Goal: Task Accomplishment & Management: Manage account settings

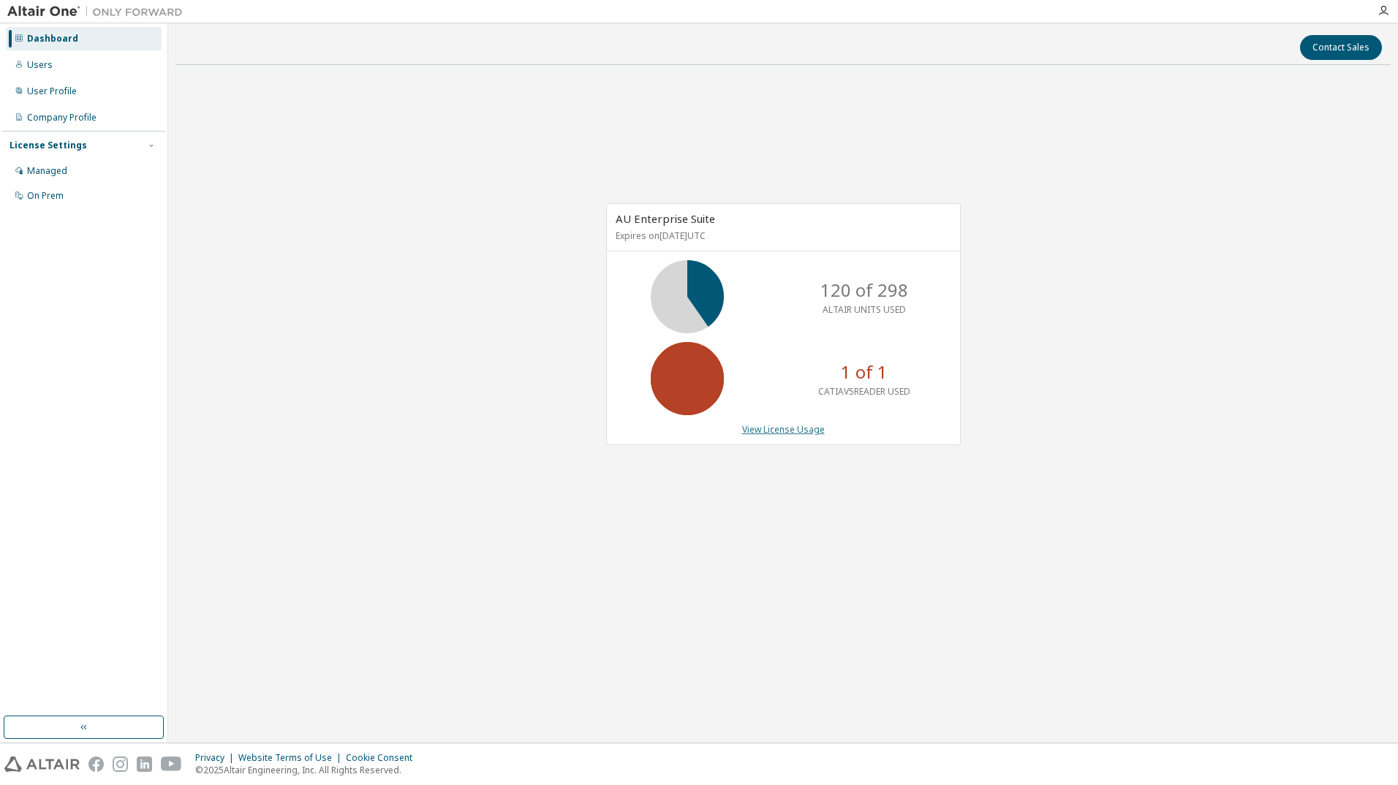
click at [784, 430] on link "View License Usage" at bounding box center [783, 429] width 83 height 12
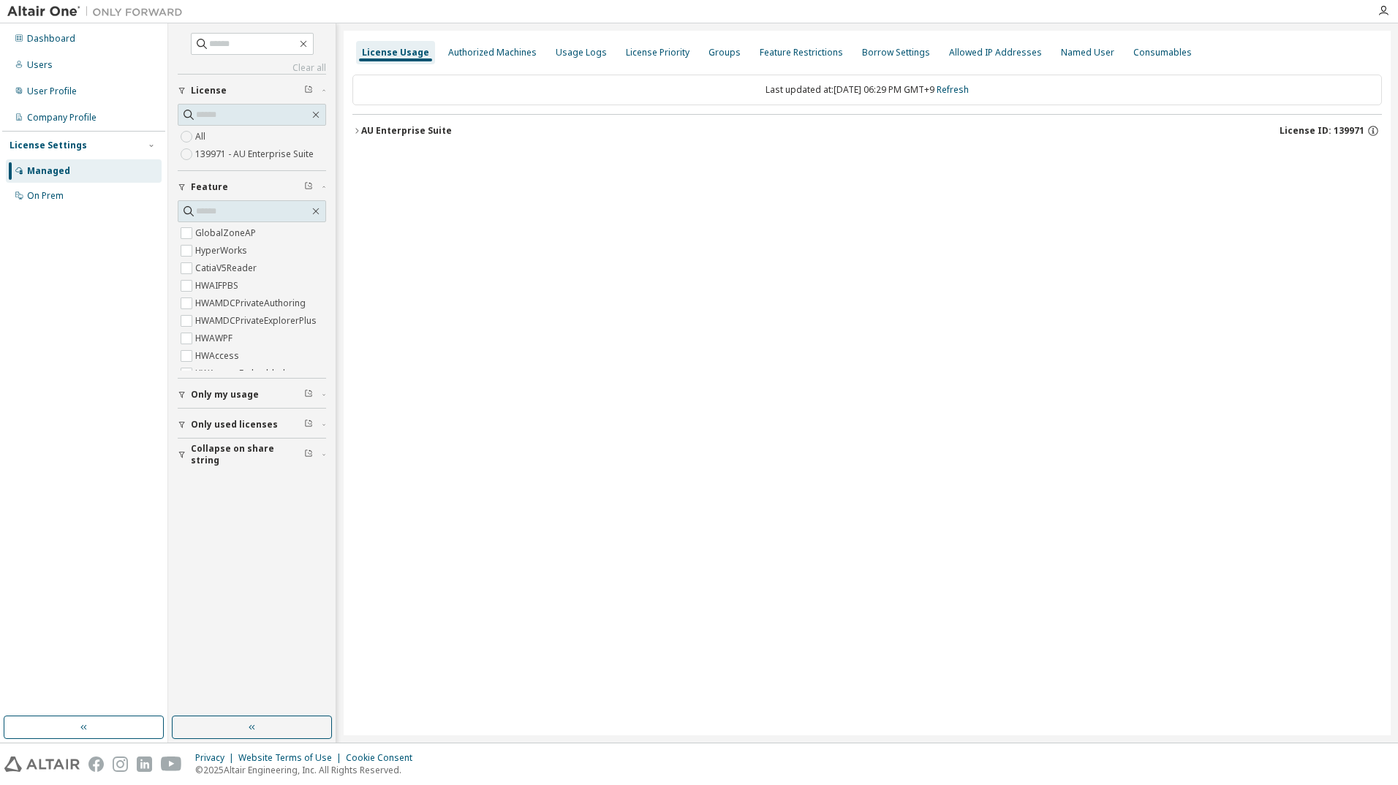
click at [359, 132] on icon "button" at bounding box center [356, 130] width 9 height 9
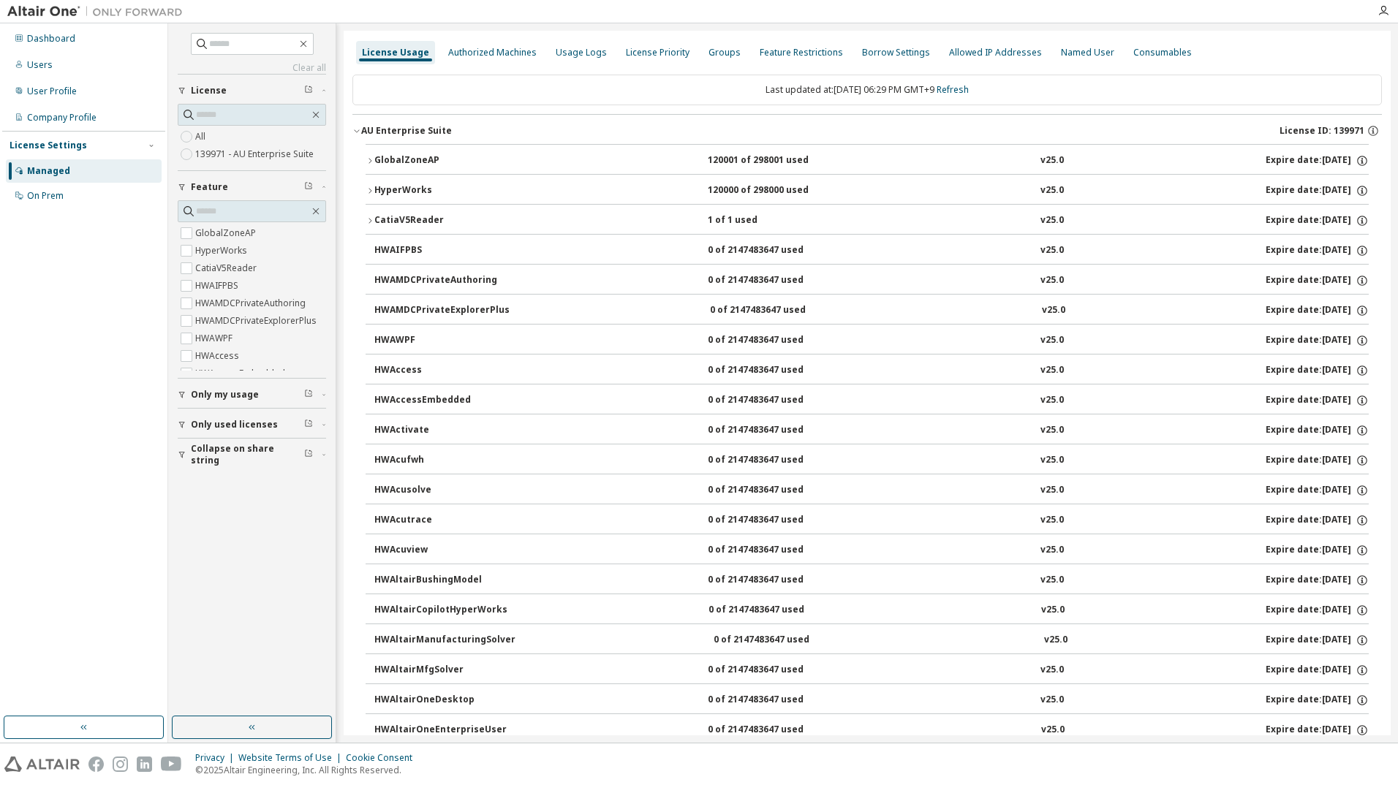
click at [371, 218] on icon "button" at bounding box center [370, 220] width 9 height 9
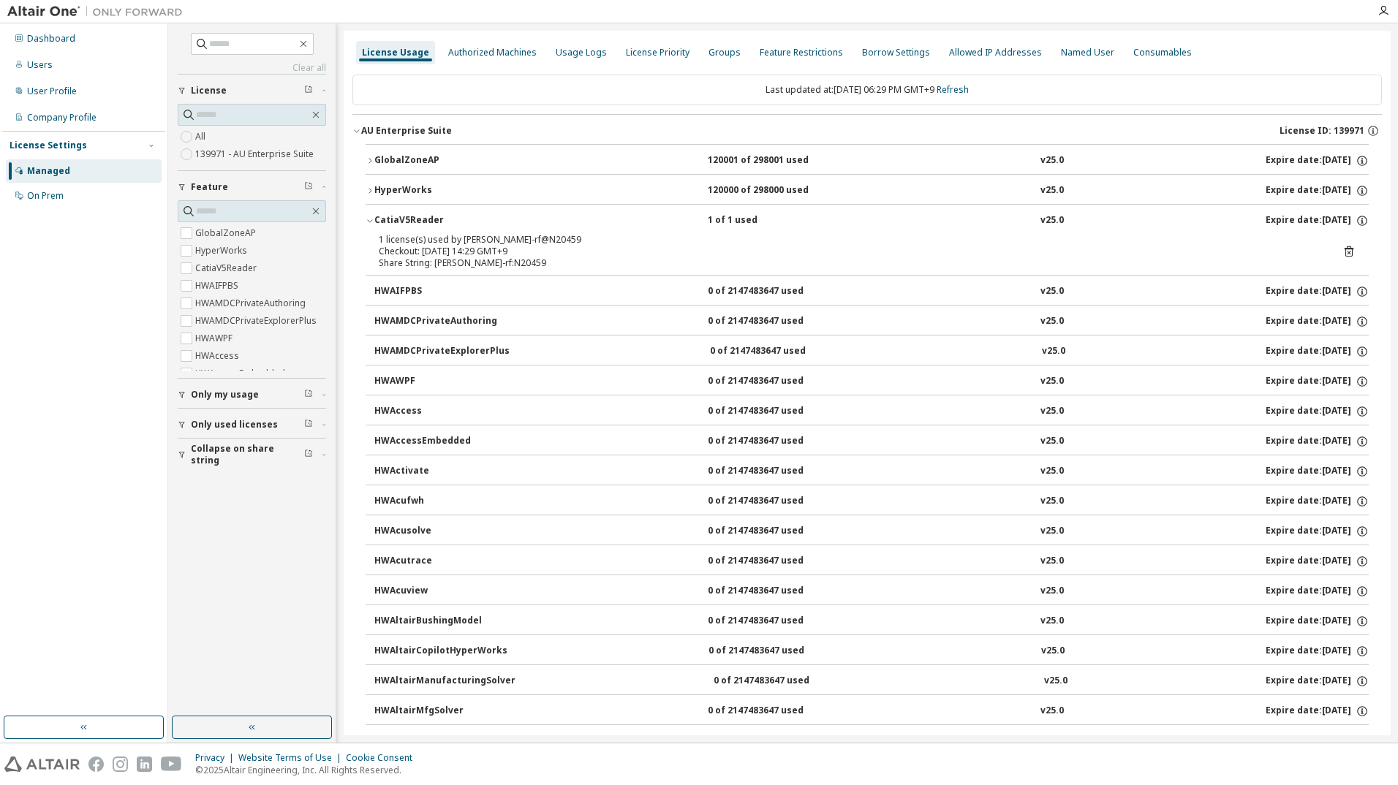
click at [1345, 248] on icon at bounding box center [1349, 251] width 9 height 11
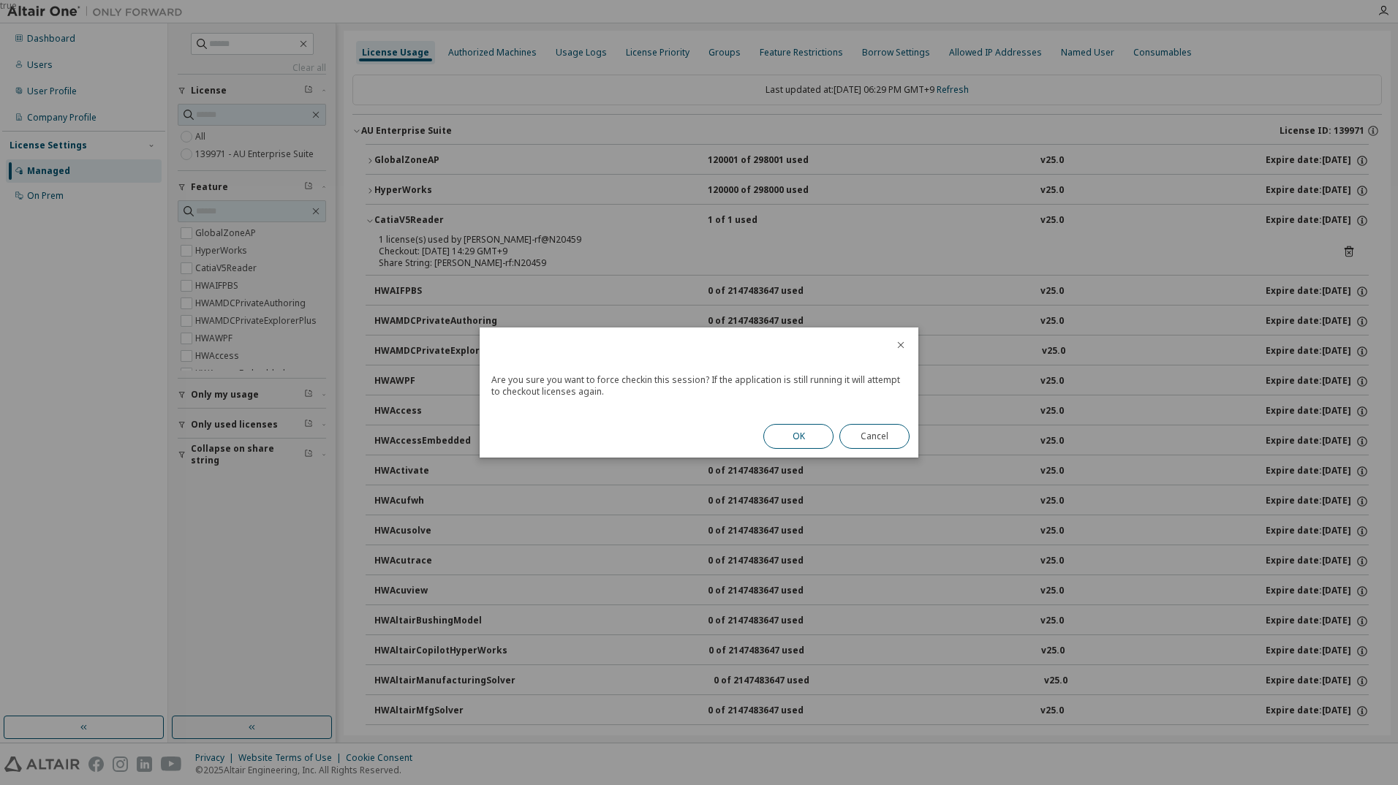
click at [793, 433] on button "OK" at bounding box center [798, 436] width 70 height 25
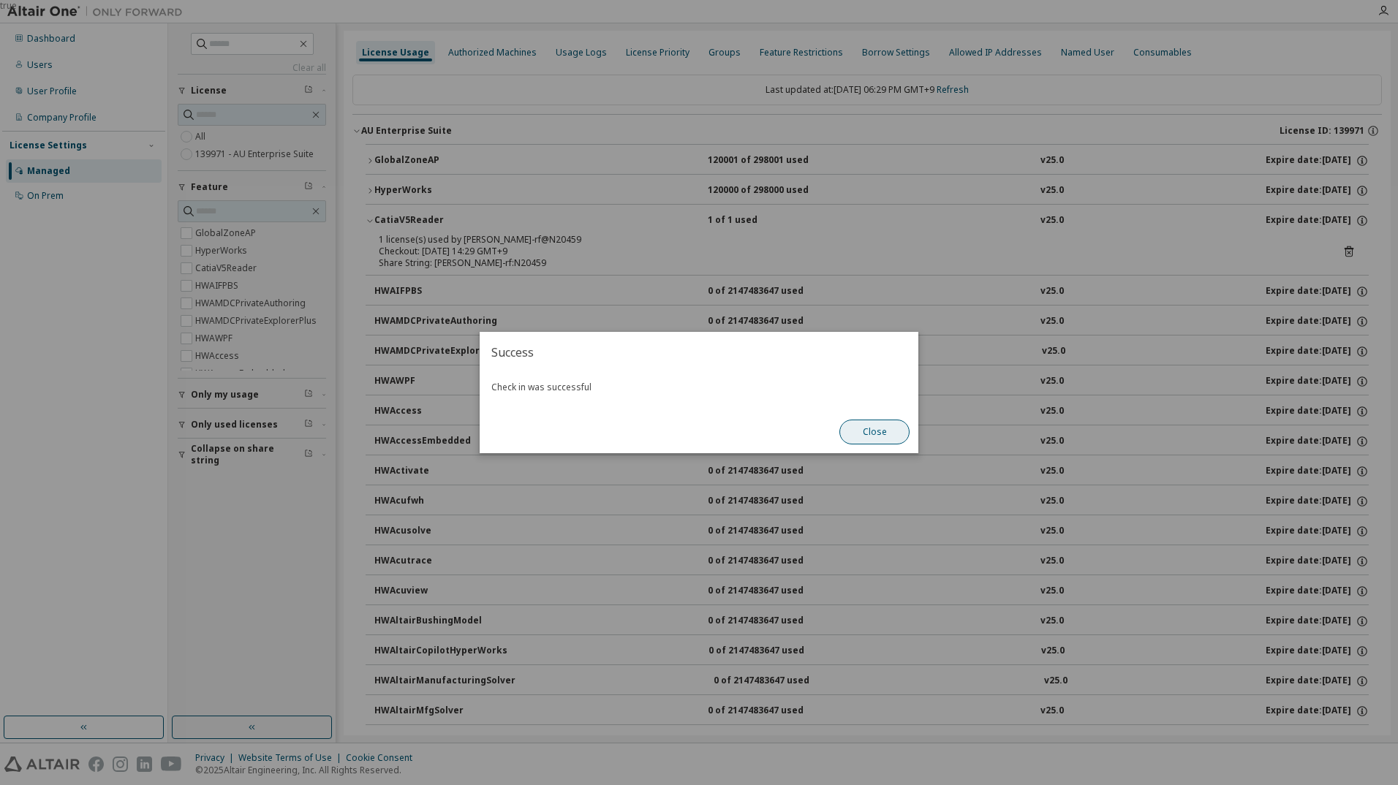
click at [876, 435] on button "Close" at bounding box center [874, 432] width 70 height 25
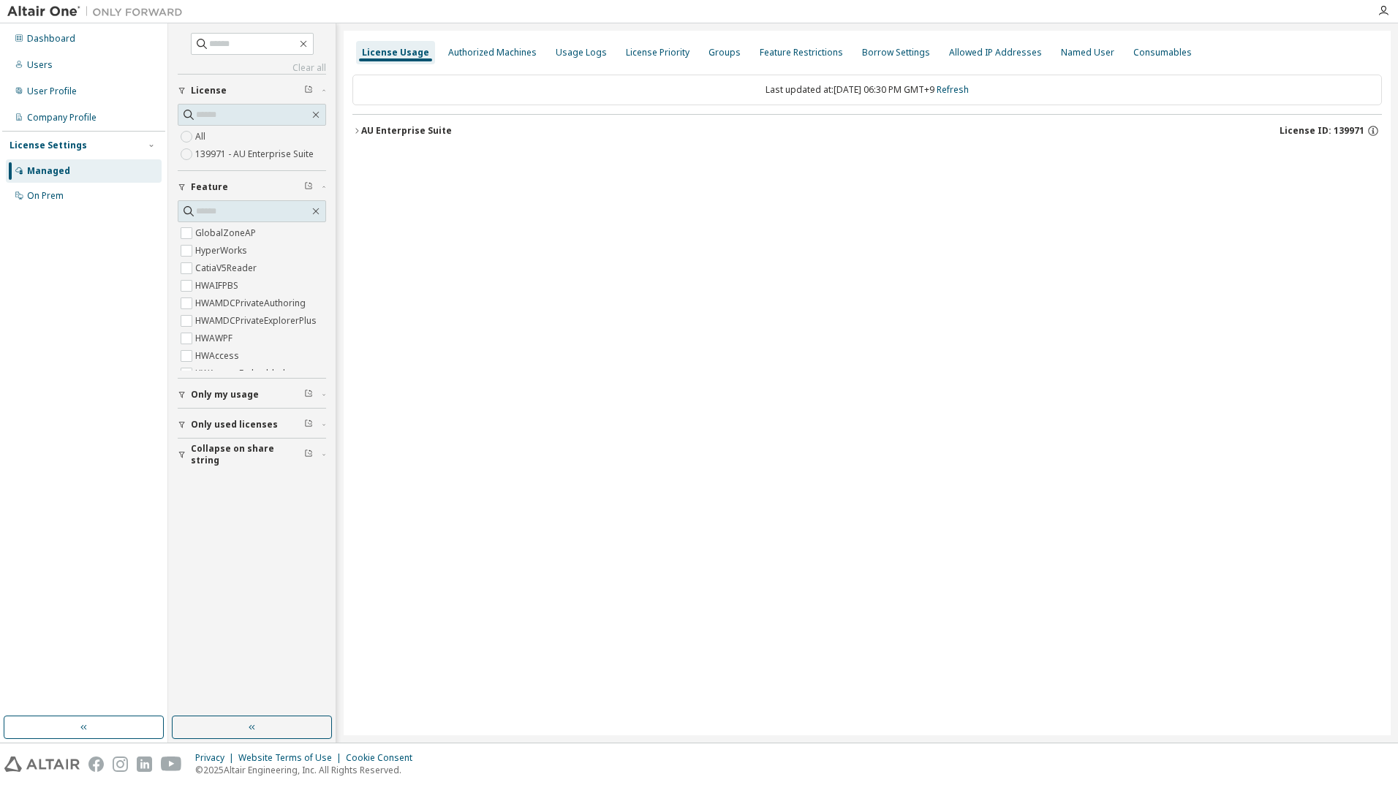
click at [357, 132] on icon "button" at bounding box center [356, 130] width 9 height 9
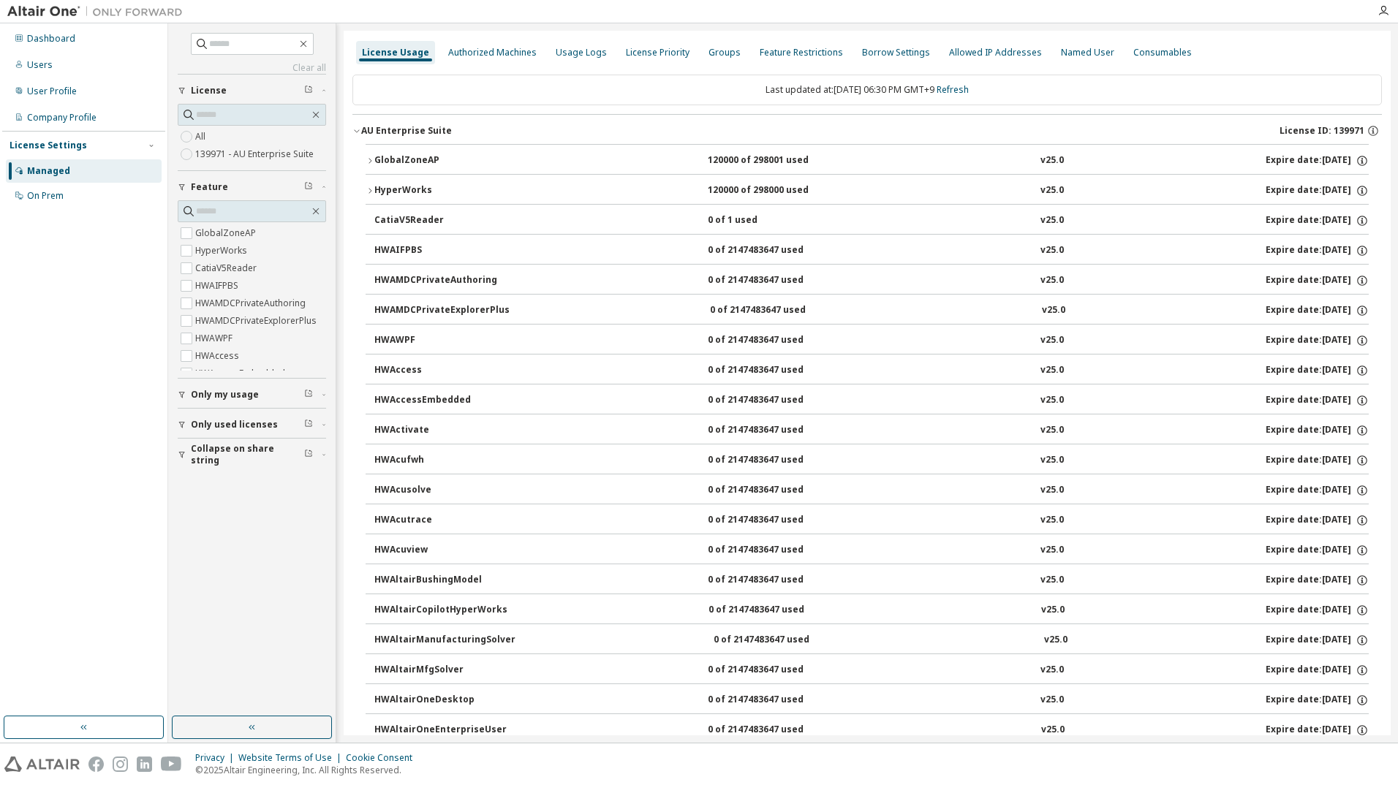
click at [369, 189] on icon "button" at bounding box center [370, 190] width 9 height 9
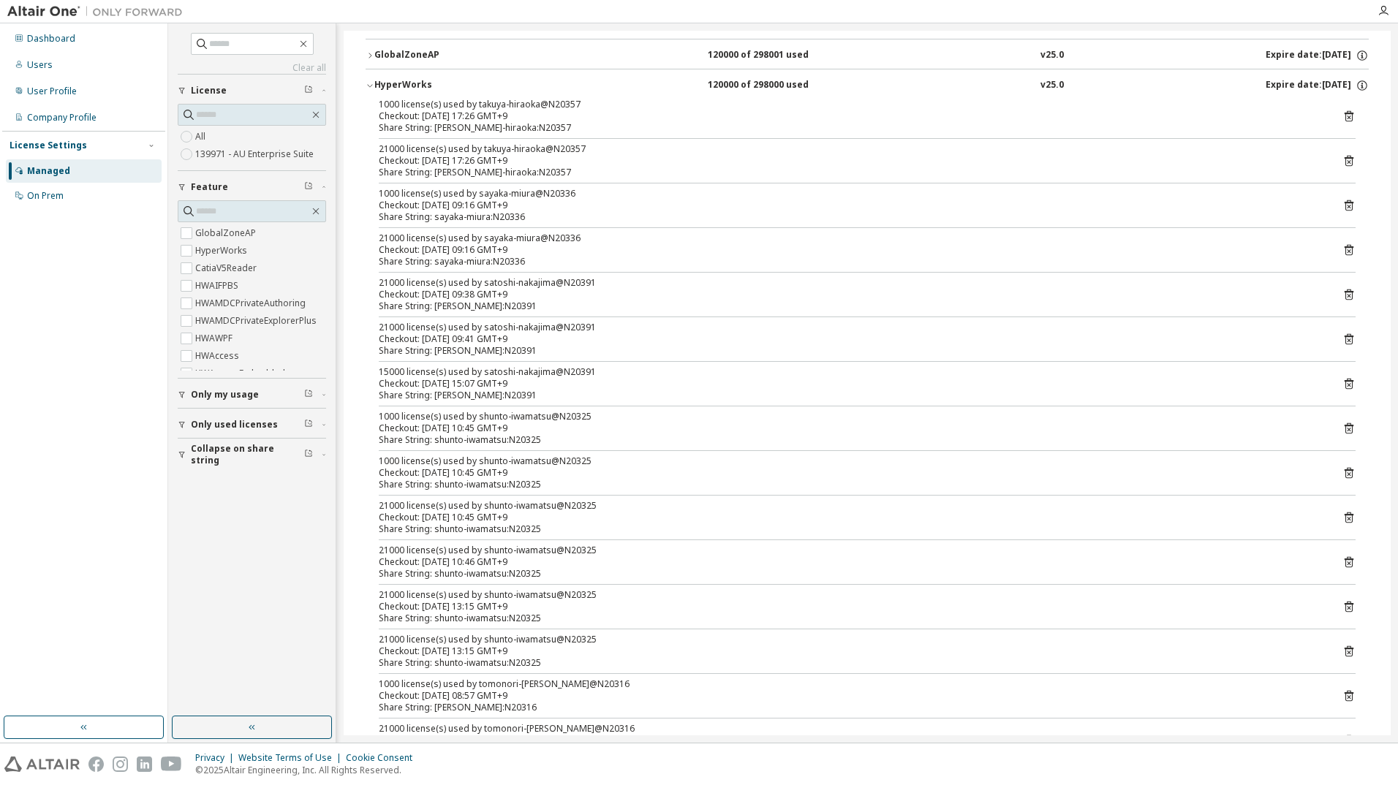
scroll to position [73, 0]
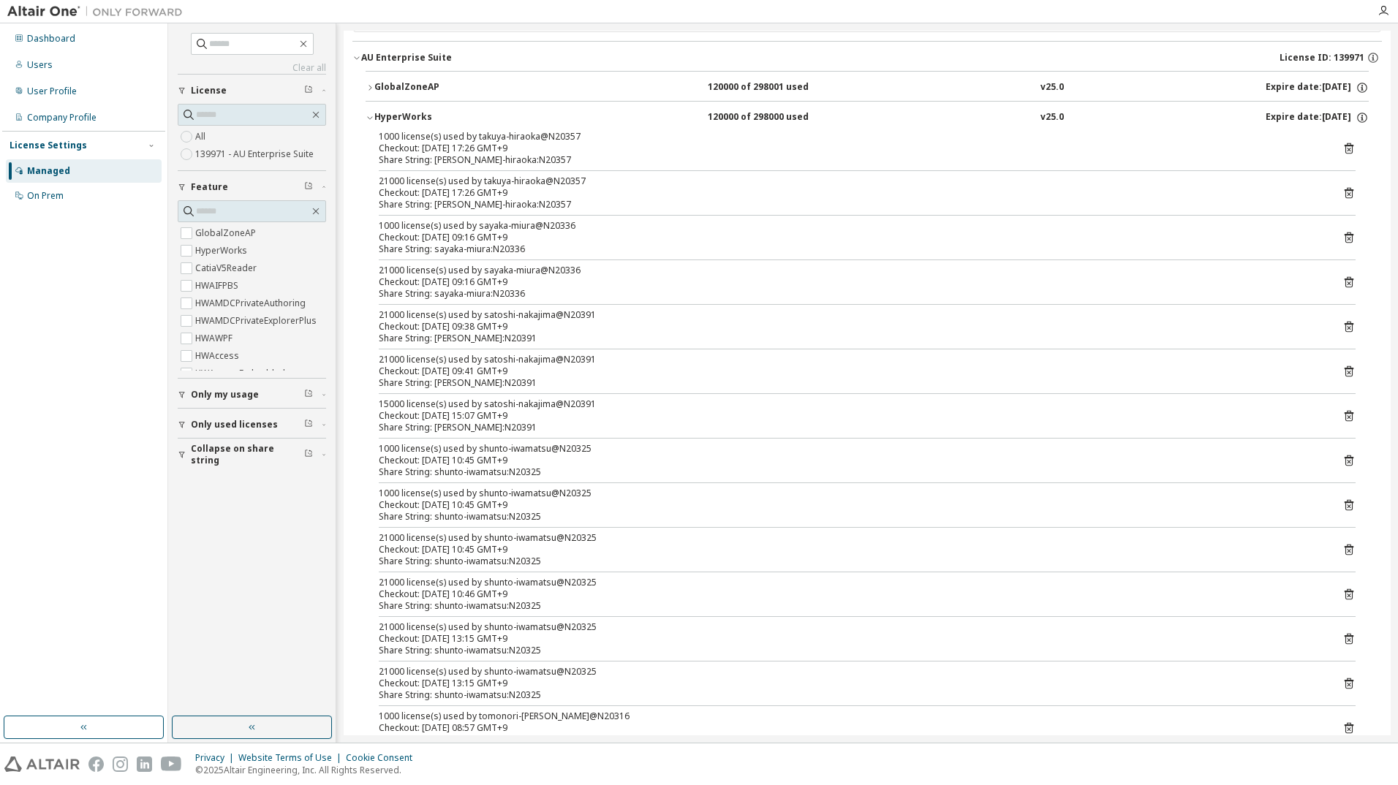
click at [368, 116] on icon "button" at bounding box center [370, 117] width 9 height 9
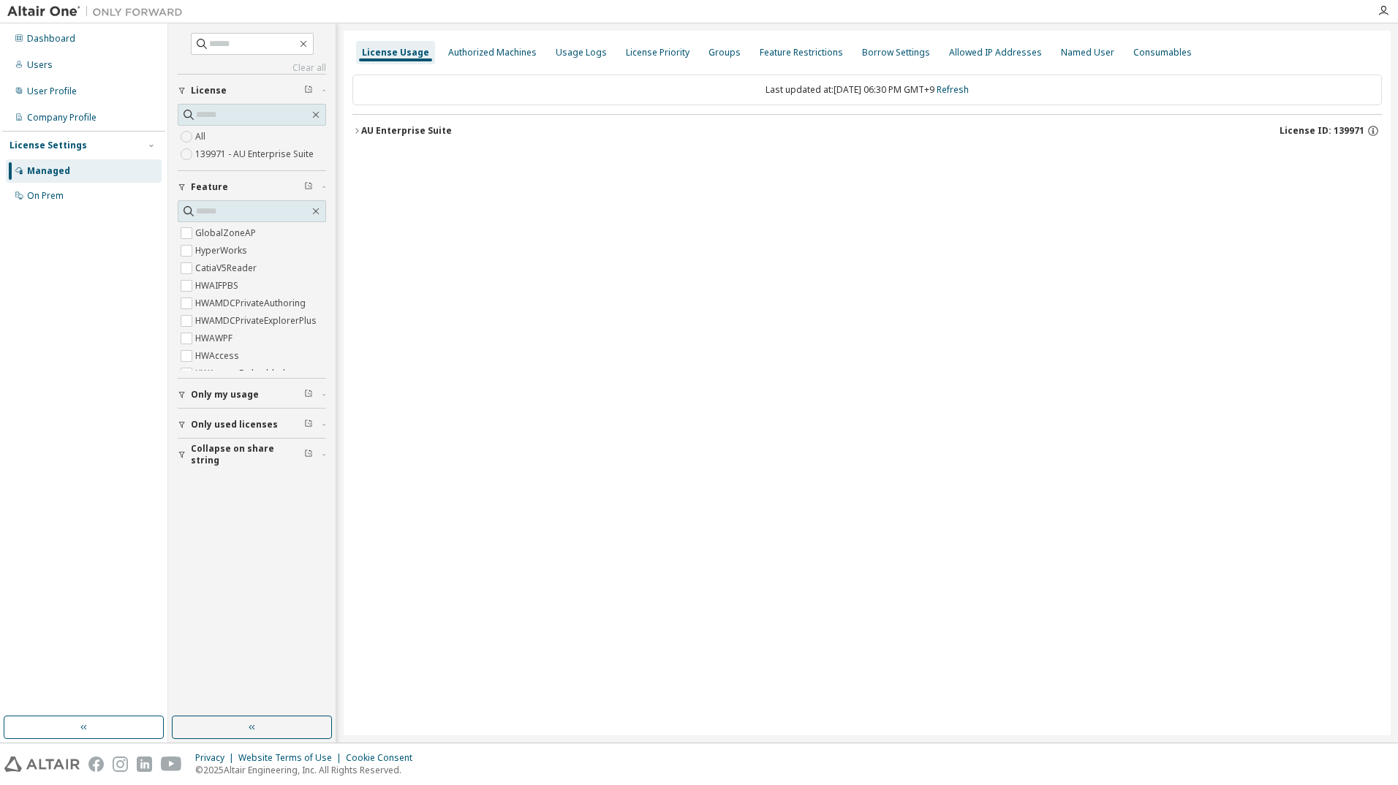
click at [358, 132] on icon "button" at bounding box center [356, 130] width 9 height 9
click at [360, 132] on icon "button" at bounding box center [356, 130] width 9 height 9
